Goal: Transaction & Acquisition: Purchase product/service

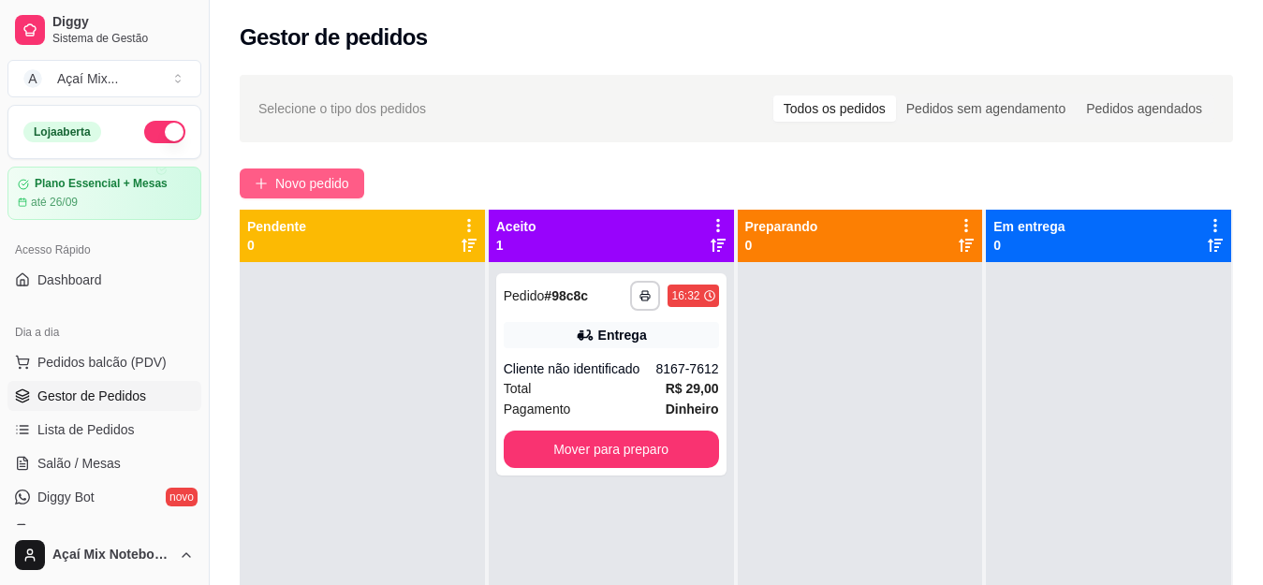
click at [307, 169] on button "Novo pedido" at bounding box center [302, 184] width 125 height 30
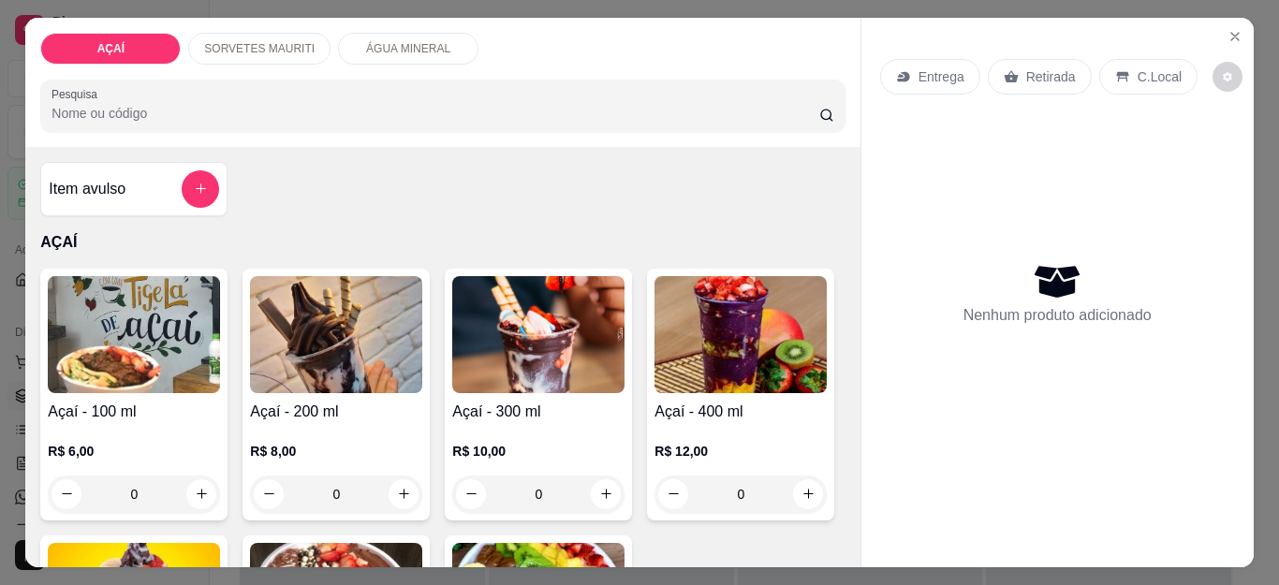
scroll to position [281, 0]
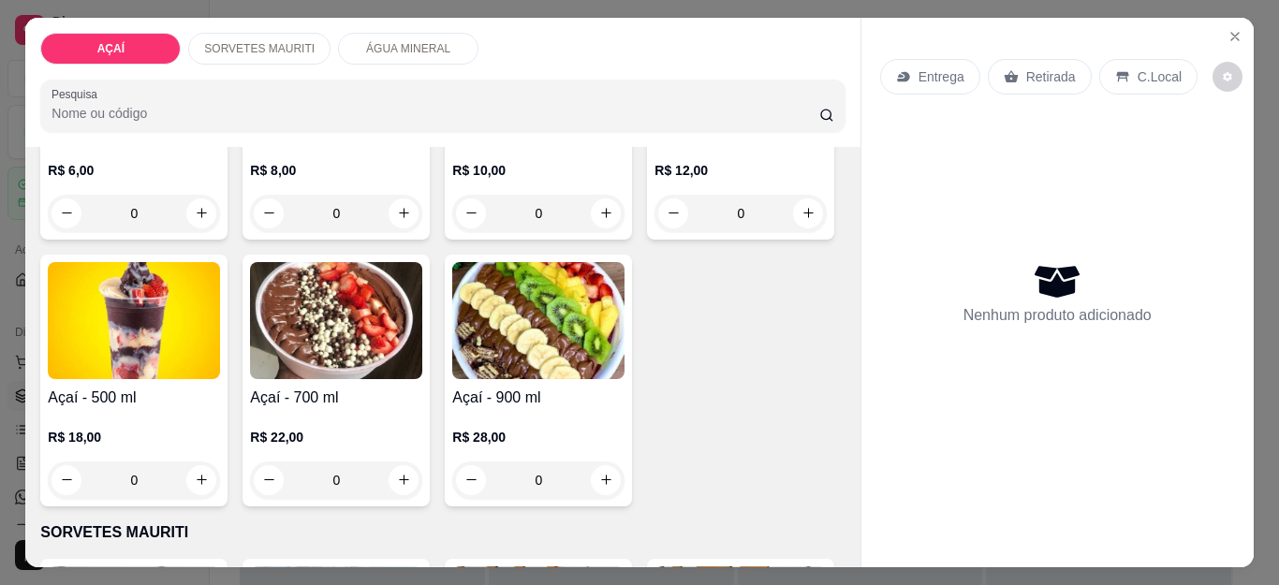
click at [654, 180] on p "R$ 12,00" at bounding box center [740, 170] width 172 height 19
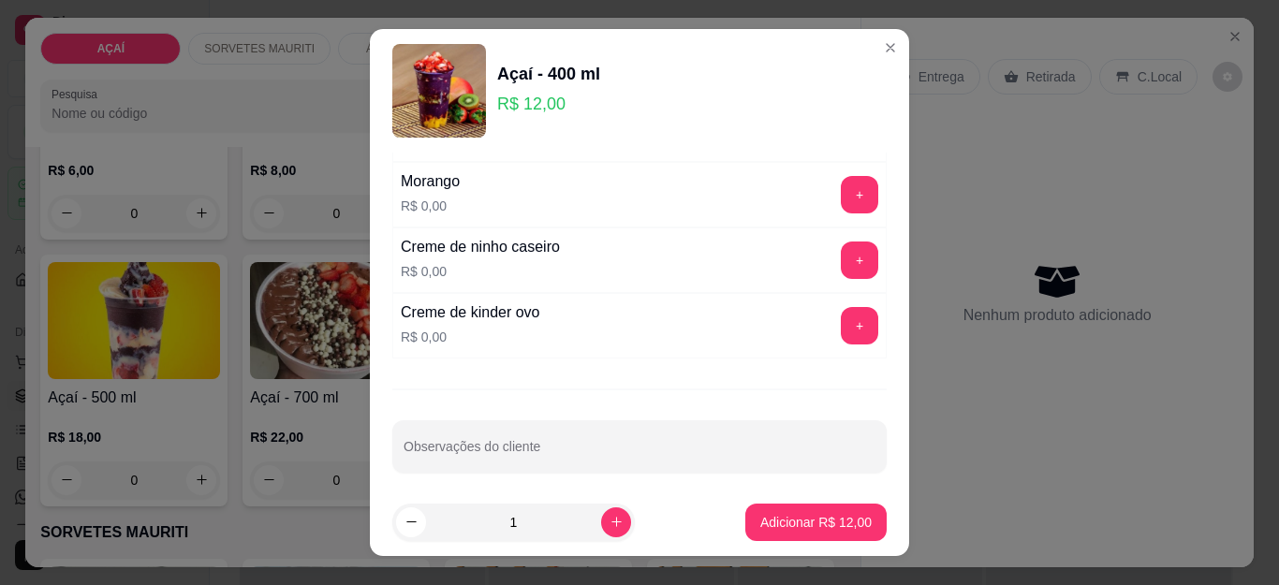
scroll to position [2495, 0]
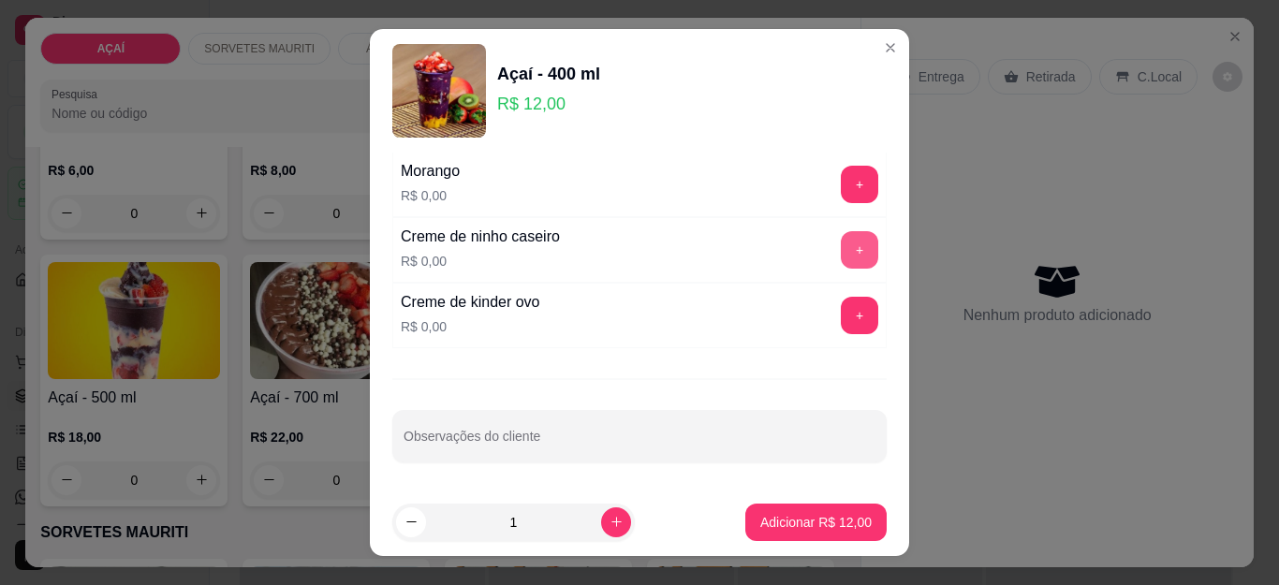
click at [841, 261] on button "+" at bounding box center [859, 249] width 37 height 37
click at [842, 188] on button "+" at bounding box center [860, 185] width 37 height 37
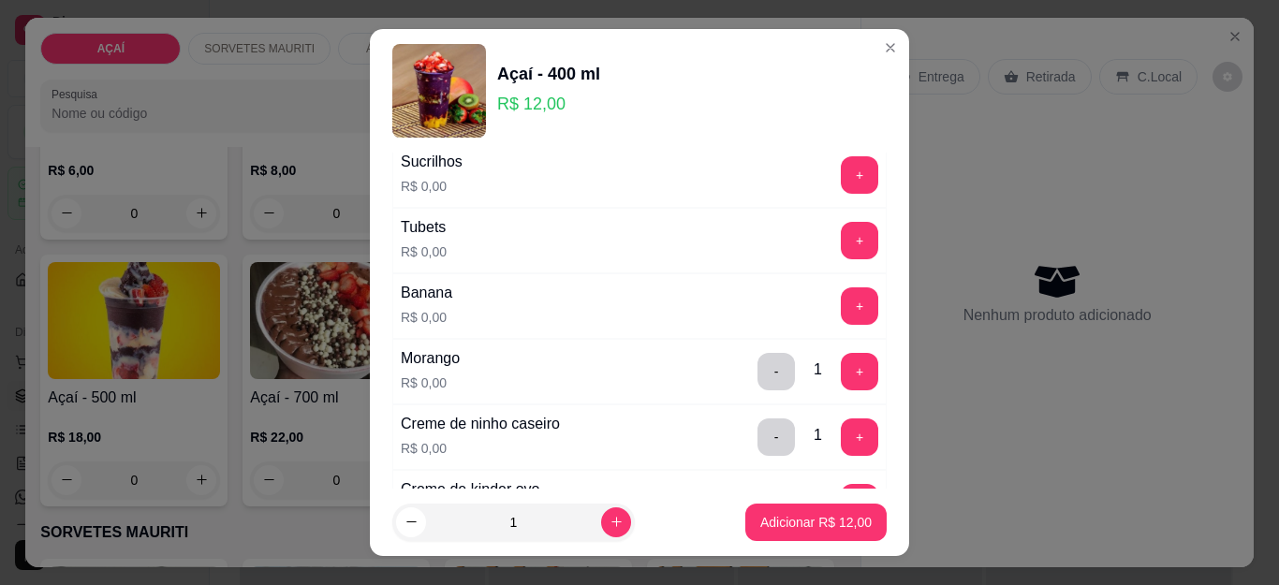
click at [845, 310] on div "+" at bounding box center [859, 305] width 52 height 37
click at [842, 310] on button "+" at bounding box center [860, 306] width 37 height 37
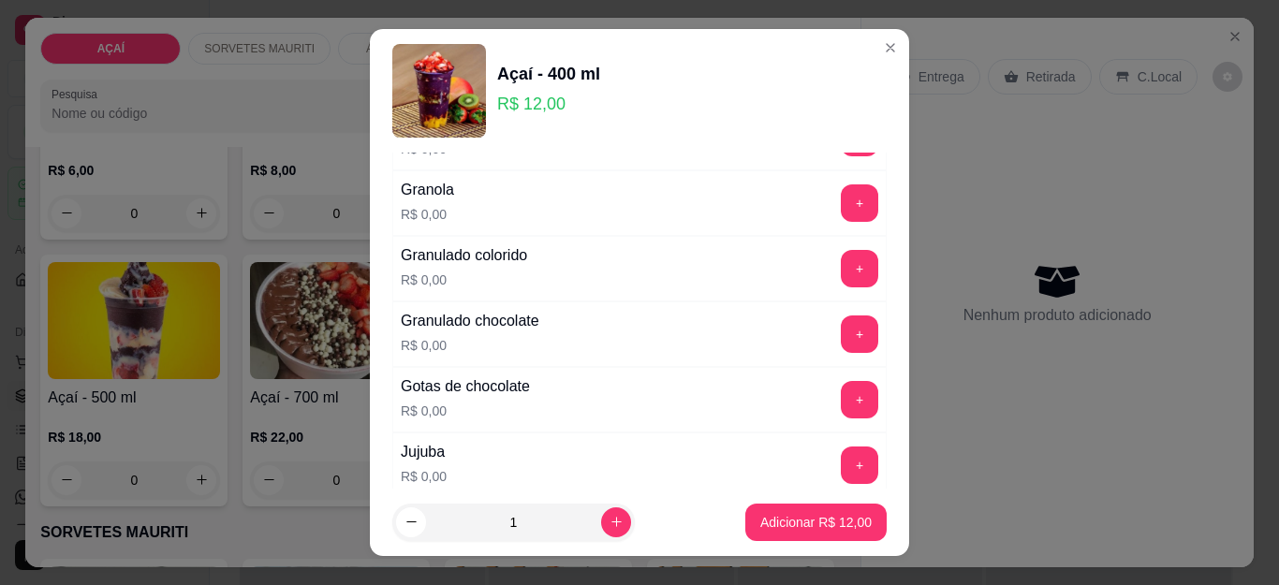
scroll to position [1746, 0]
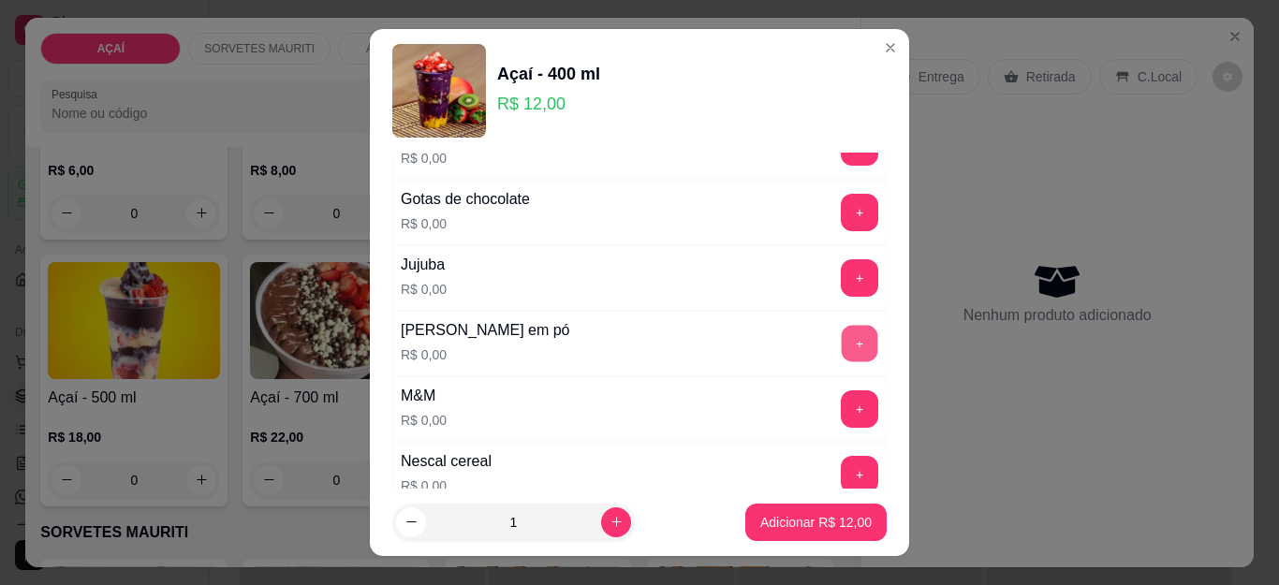
click at [842, 333] on button "+" at bounding box center [860, 344] width 37 height 37
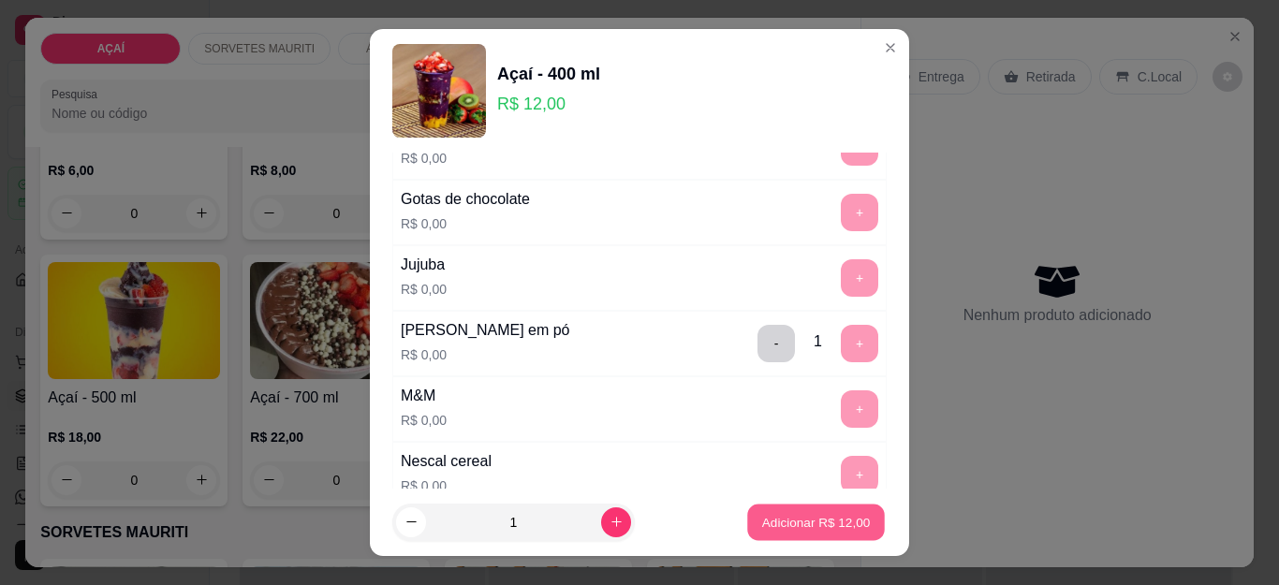
click at [762, 522] on p "Adicionar R$ 12,00" at bounding box center [816, 522] width 109 height 18
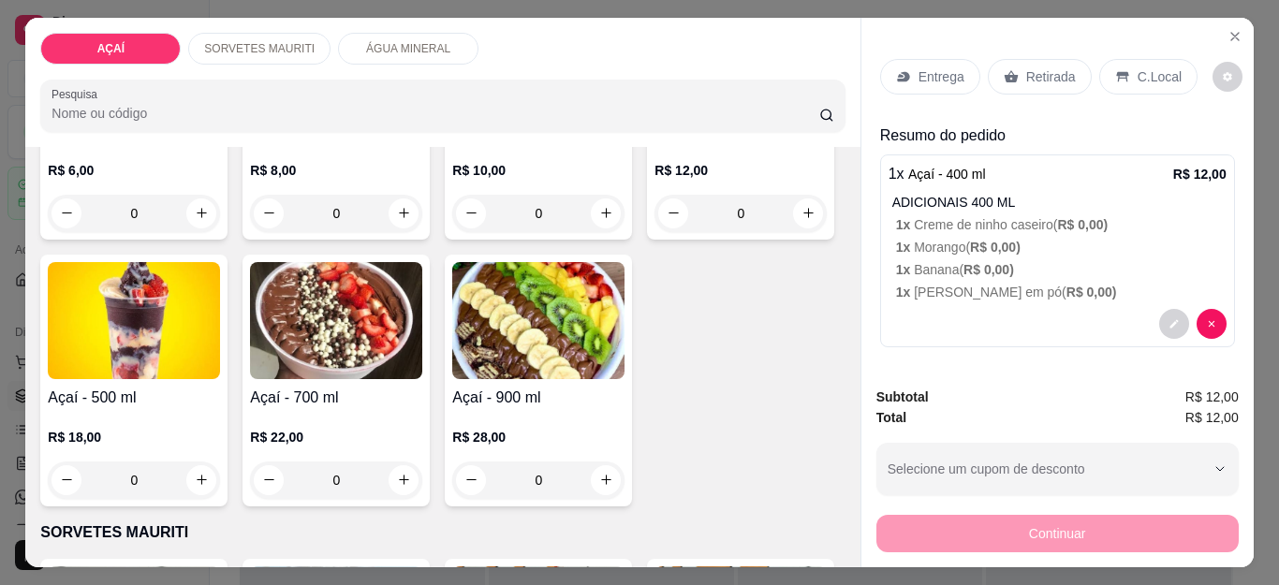
click at [907, 69] on div "Entrega" at bounding box center [930, 77] width 100 height 36
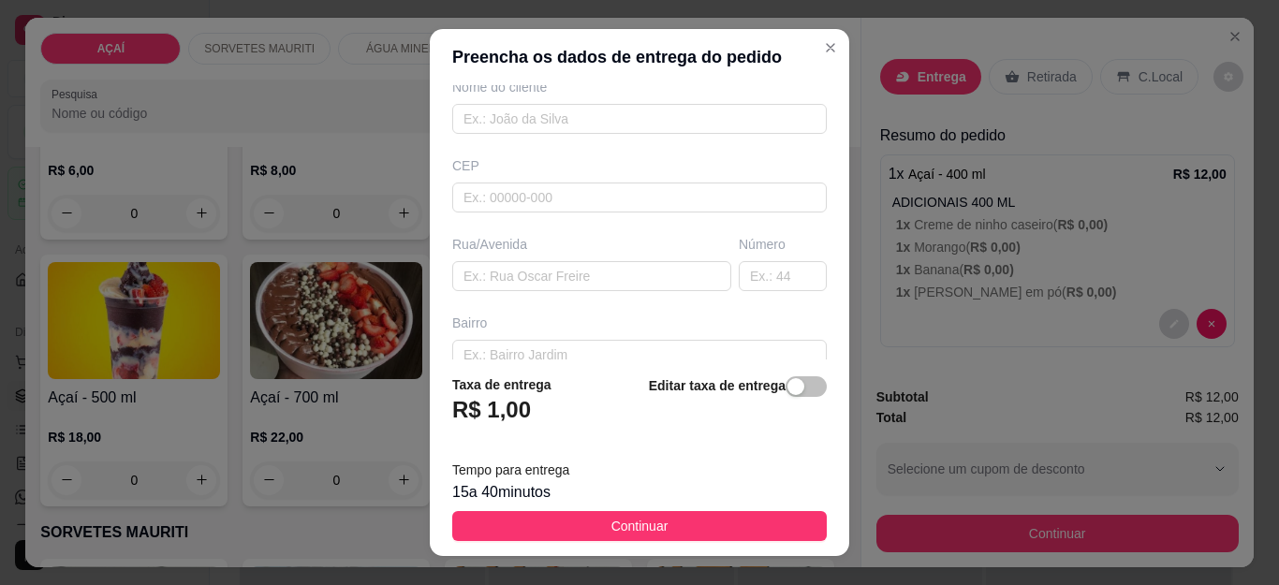
scroll to position [169, 0]
click at [589, 213] on input "text" at bounding box center [639, 199] width 375 height 30
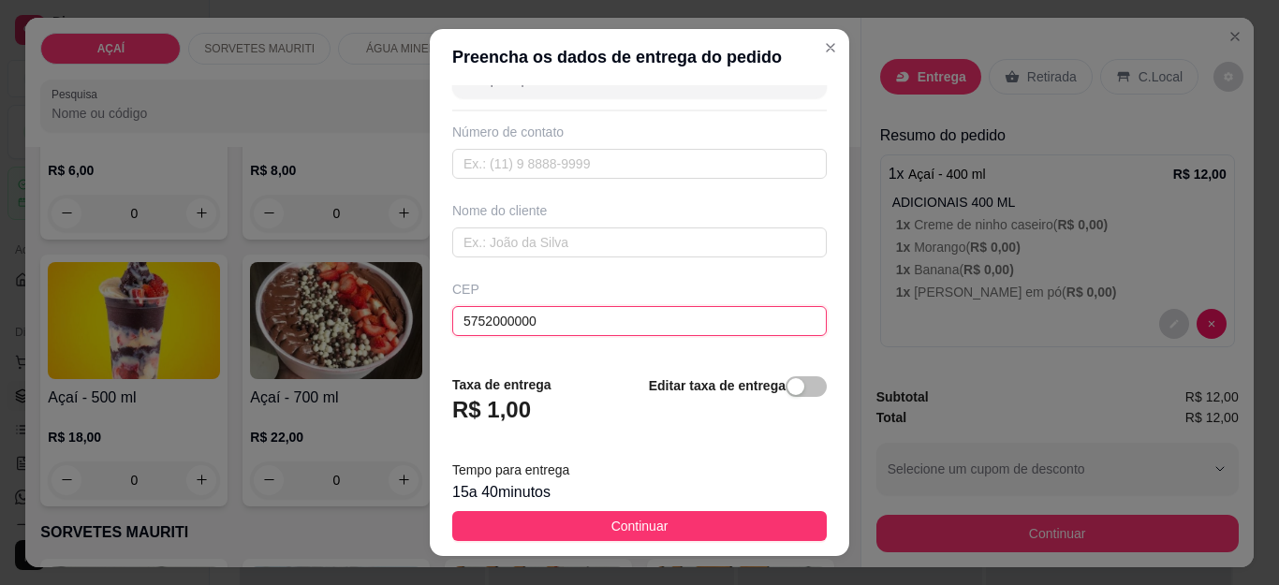
scroll to position [0, 0]
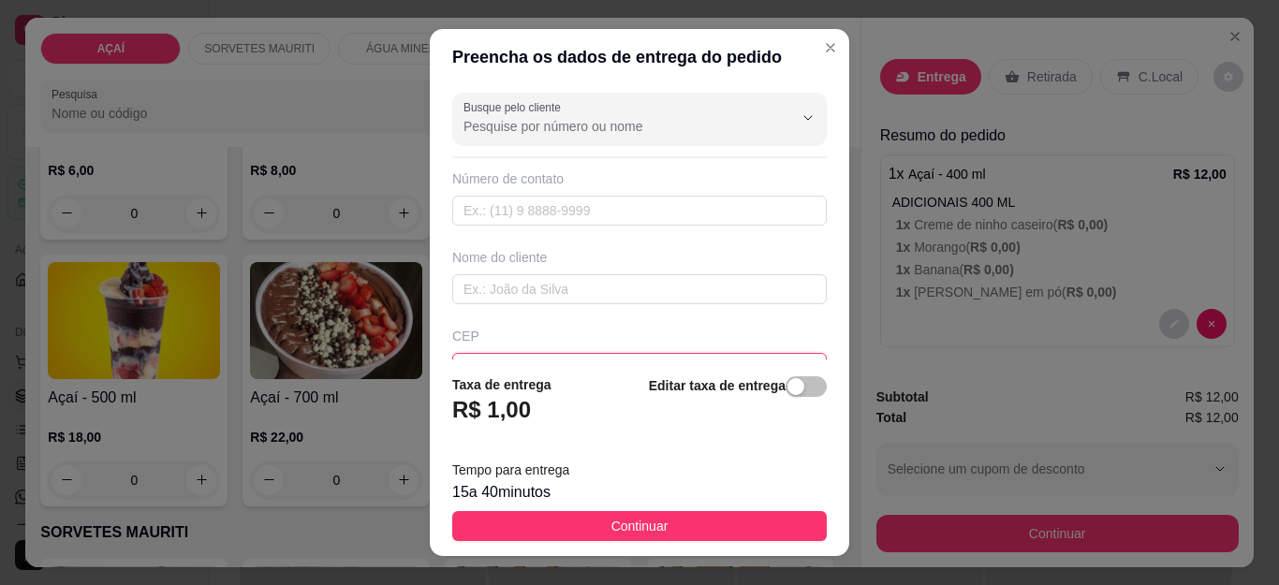
type input "5752000000"
click at [581, 202] on input "text" at bounding box center [639, 211] width 375 height 30
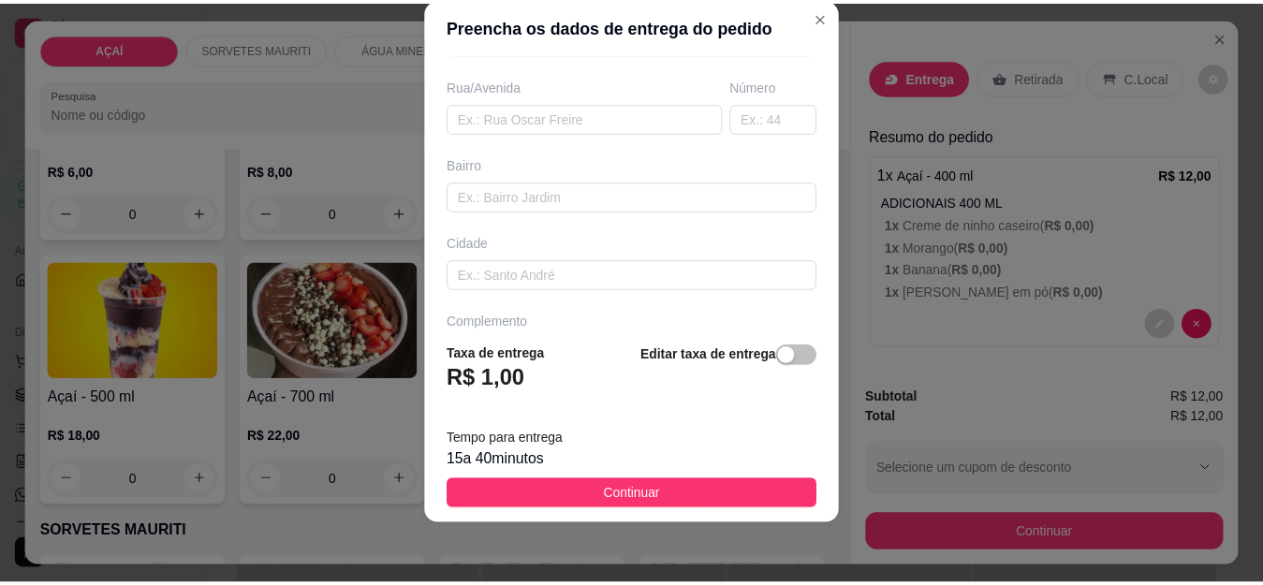
scroll to position [357, 0]
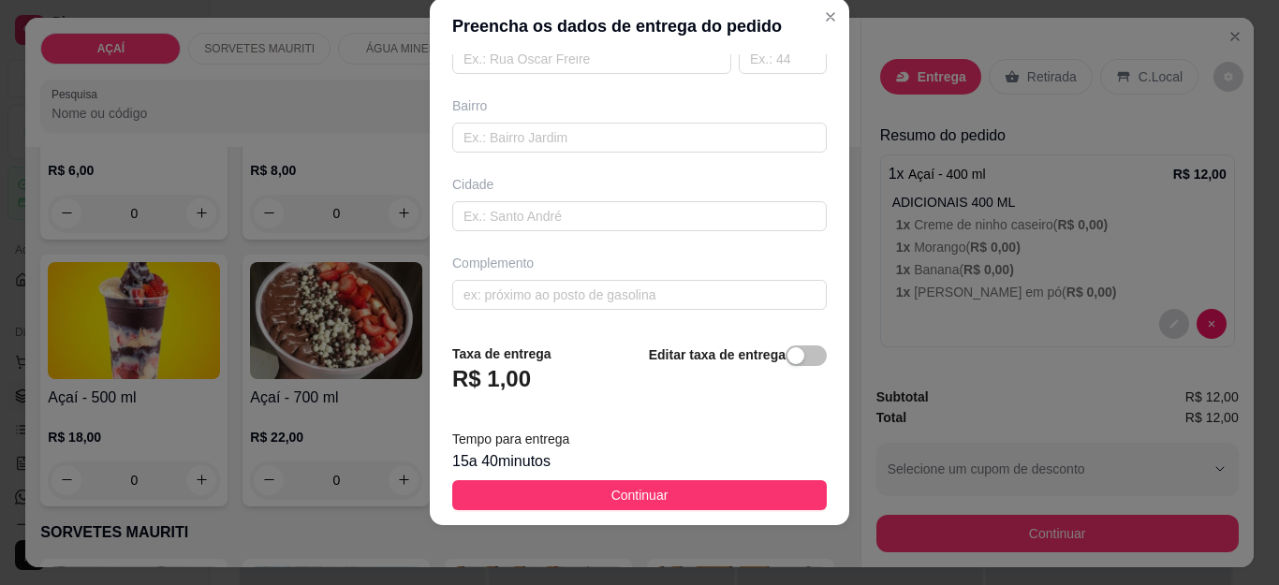
type input "99982-8229"
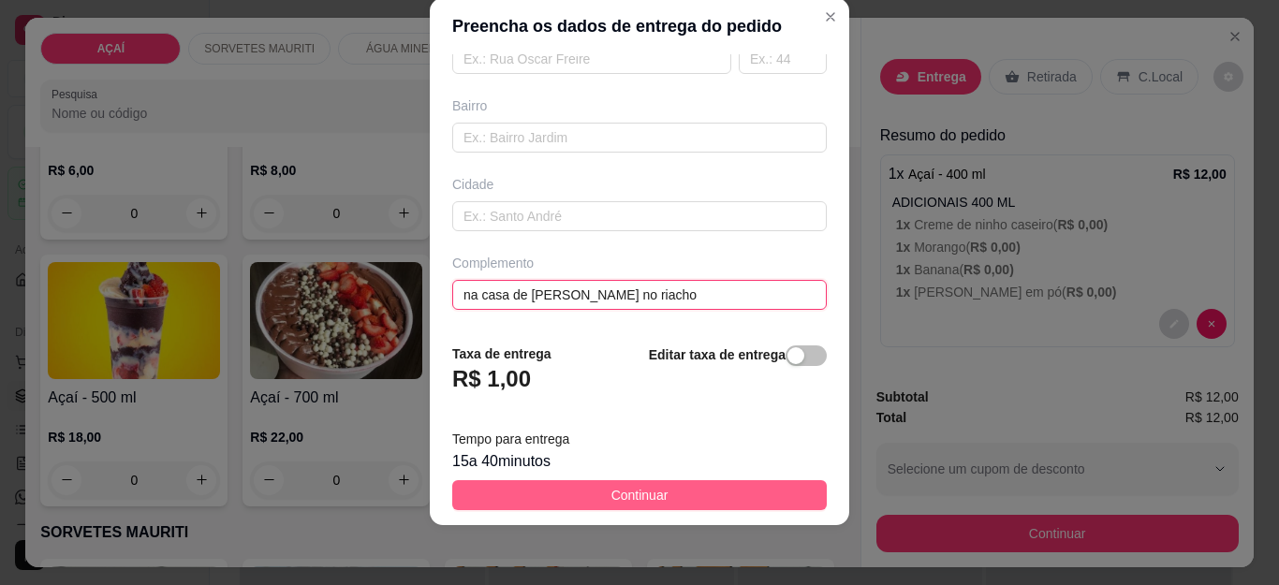
type input "na casa de [PERSON_NAME] no riacho"
click at [712, 505] on button "Continuar" at bounding box center [639, 495] width 375 height 30
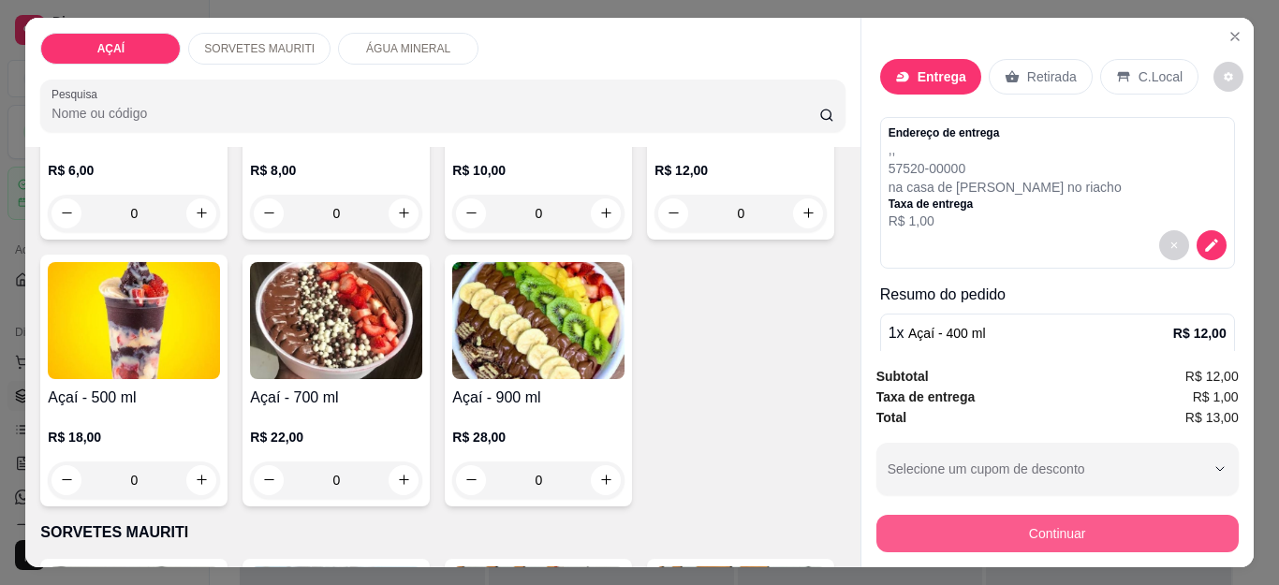
click at [883, 510] on div "Continuar" at bounding box center [1057, 531] width 362 height 42
click at [903, 521] on button "Continuar" at bounding box center [1056, 534] width 351 height 37
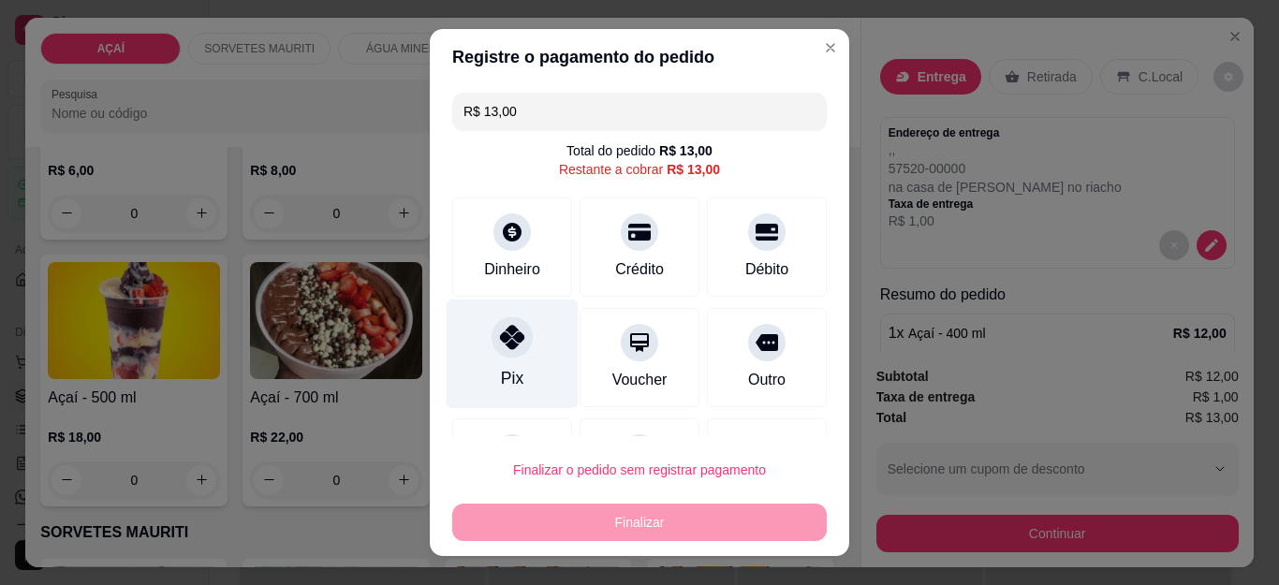
click at [529, 338] on div "Pix" at bounding box center [513, 355] width 132 height 110
type input "R$ 0,00"
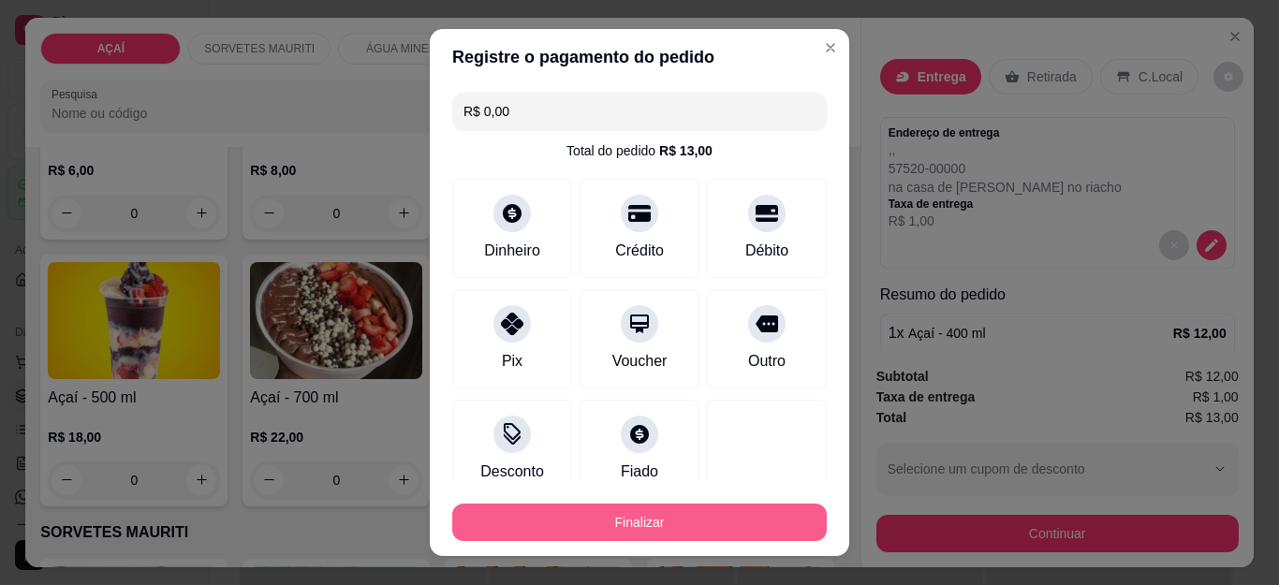
click at [620, 525] on button "Finalizar" at bounding box center [639, 522] width 375 height 37
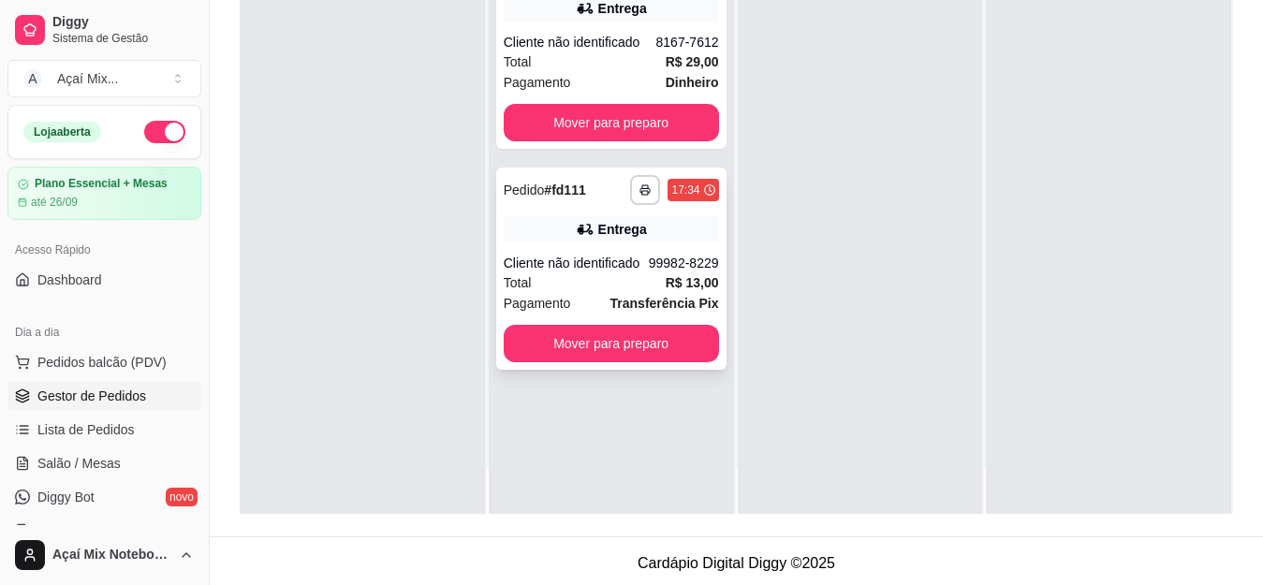
scroll to position [52, 0]
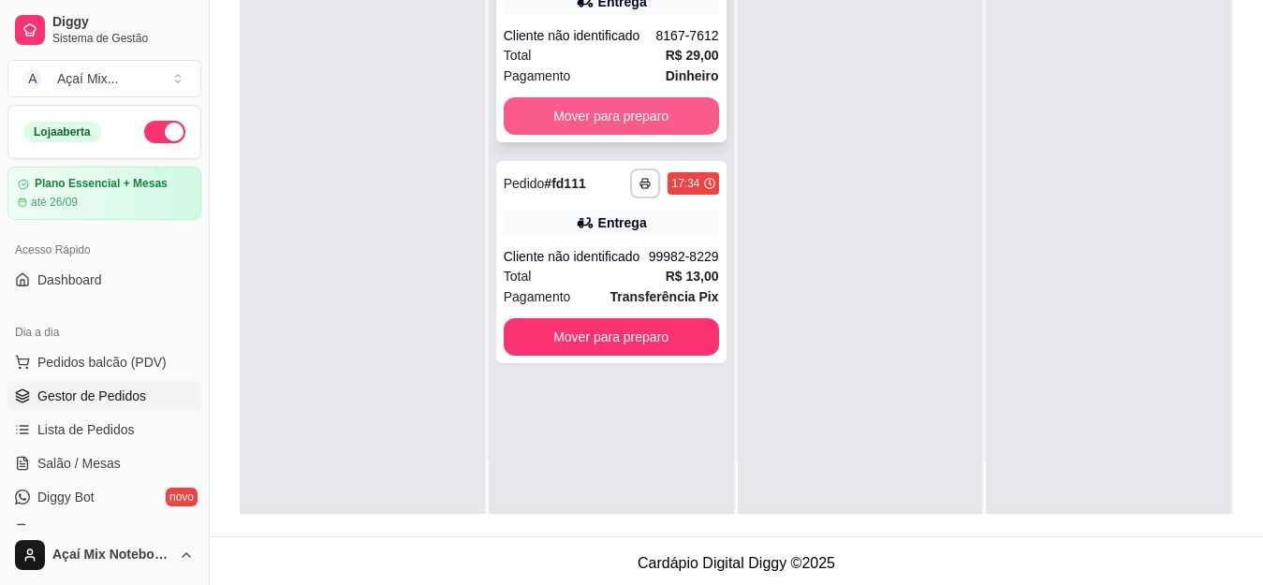
click at [617, 122] on button "Mover para preparo" at bounding box center [611, 115] width 215 height 37
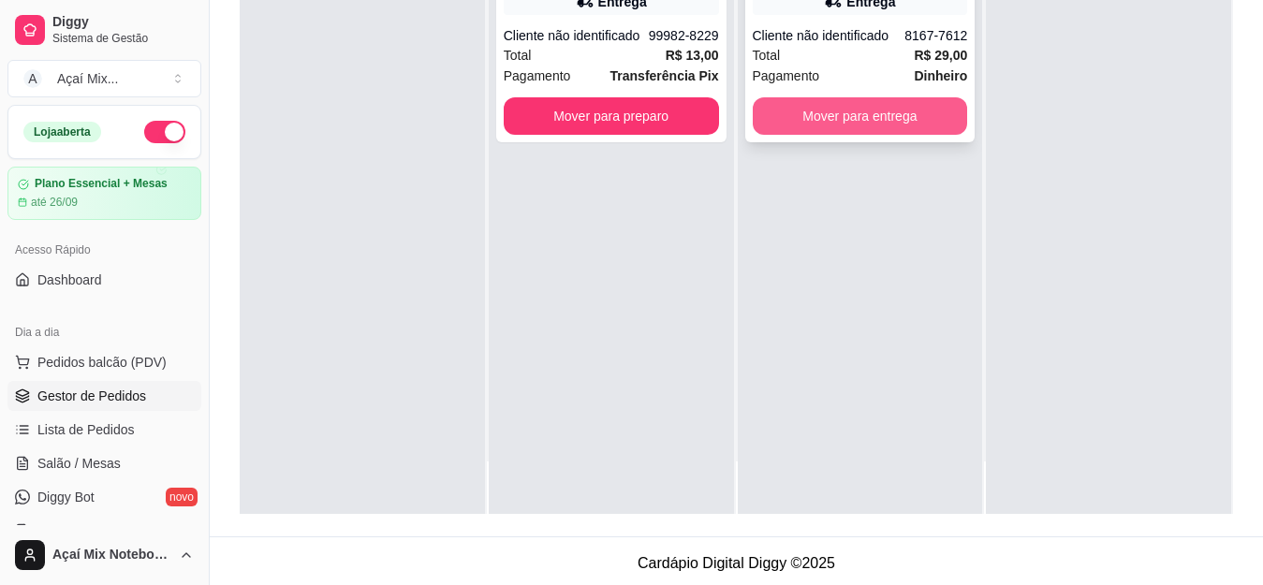
click at [801, 102] on button "Mover para entrega" at bounding box center [860, 115] width 215 height 37
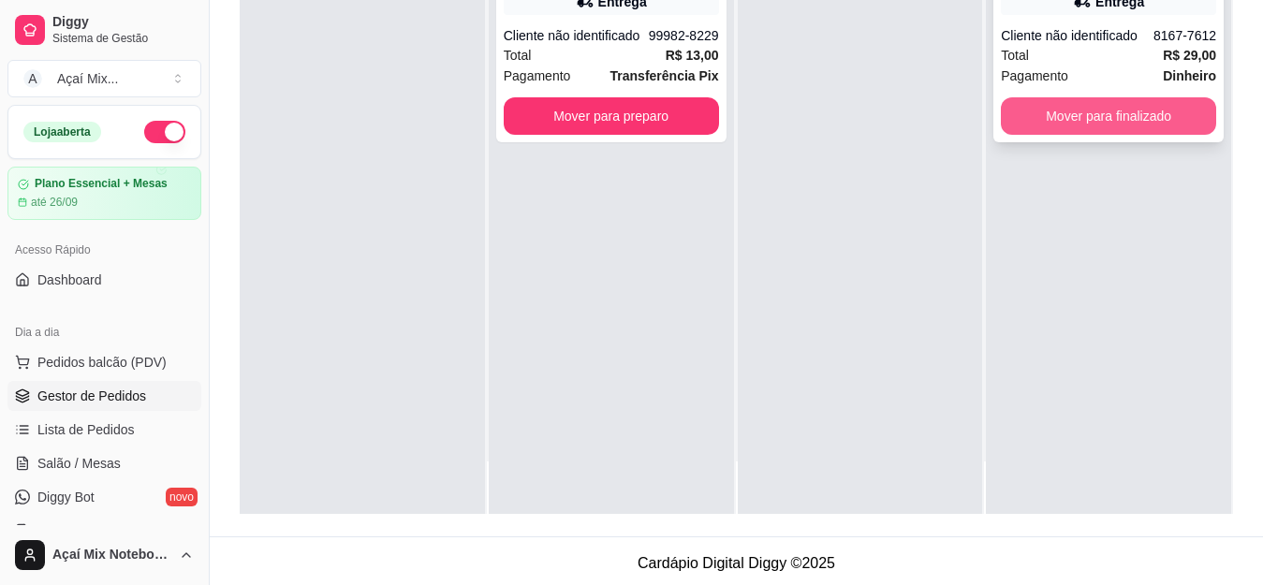
click at [1019, 126] on button "Mover para finalizado" at bounding box center [1108, 115] width 215 height 37
